Goal: Task Accomplishment & Management: Manage account settings

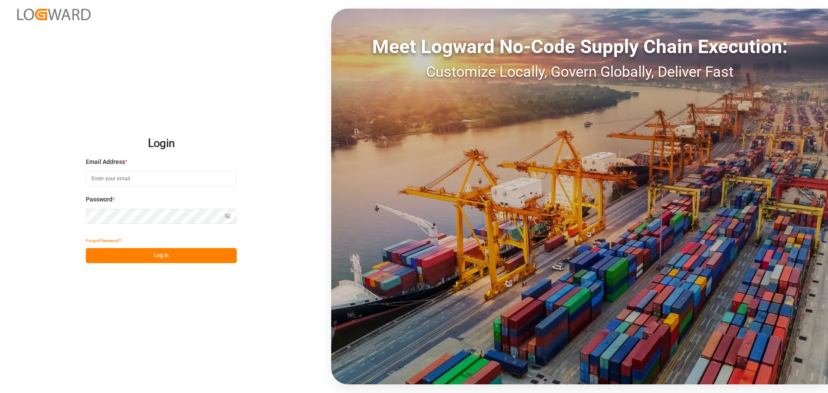
click at [137, 176] on input at bounding box center [161, 178] width 151 height 15
type input "[PERSON_NAME][EMAIL_ADDRESS][PERSON_NAME][DOMAIN_NAME]"
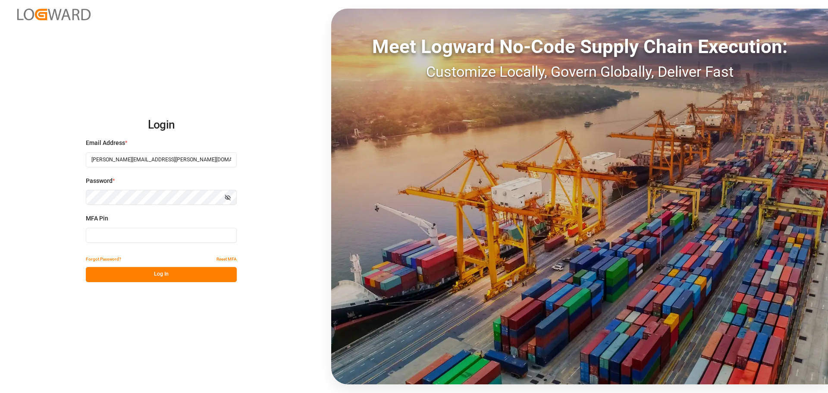
type input "063840"
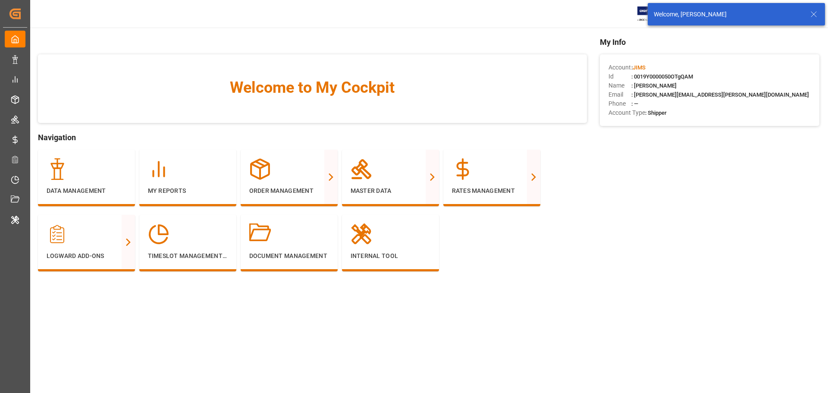
click at [816, 15] on icon at bounding box center [814, 14] width 10 height 10
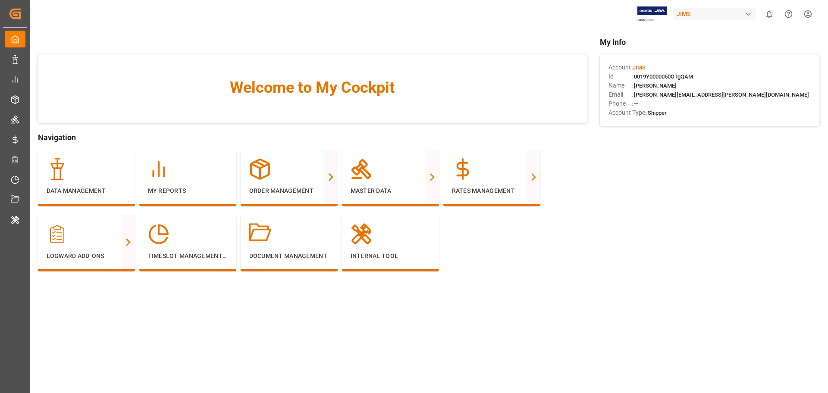
click at [720, 11] on div "JIMS" at bounding box center [715, 14] width 83 height 13
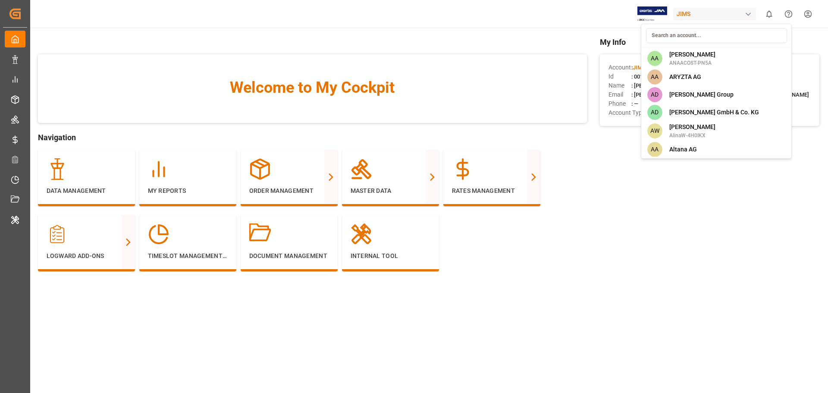
click at [601, 11] on html "Created by potrace 1.15, written by [PERSON_NAME] [DATE]-[DATE] Created by potr…" at bounding box center [414, 196] width 828 height 393
